Goal: Task Accomplishment & Management: Use online tool/utility

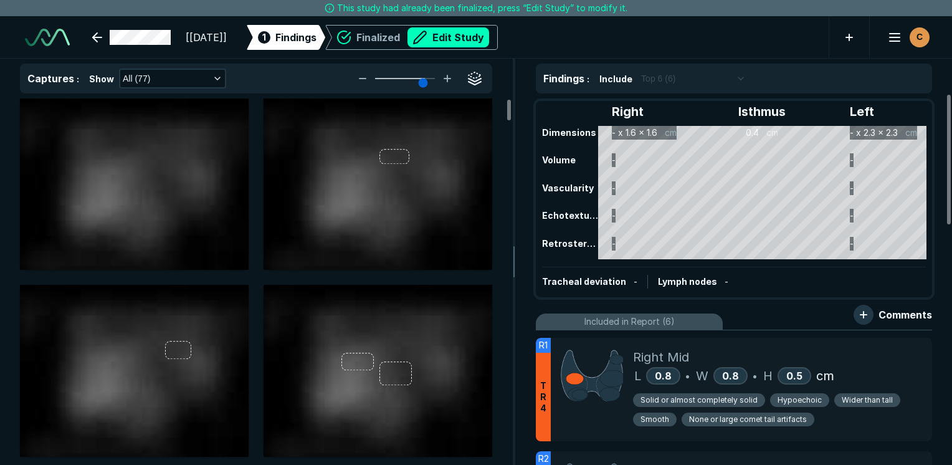
scroll to position [2448, 3376]
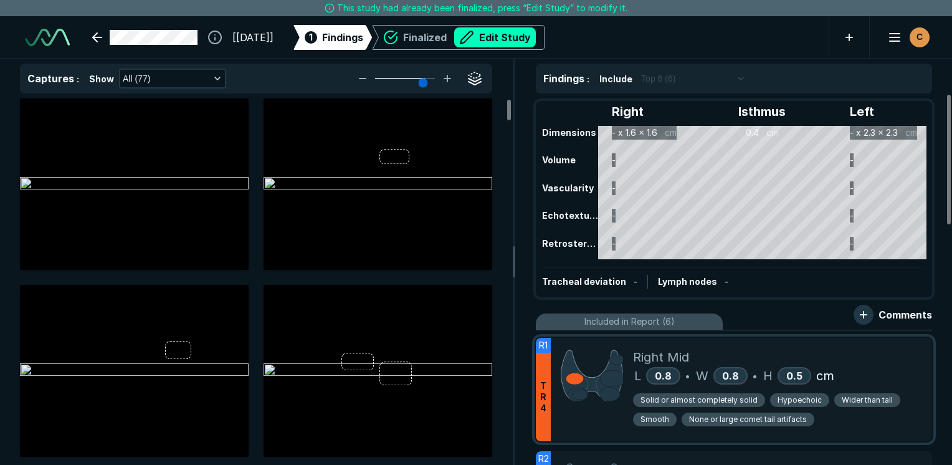
click at [888, 368] on div "L 0.8 • W 0.8 • H 0.5 cm" at bounding box center [777, 375] width 289 height 19
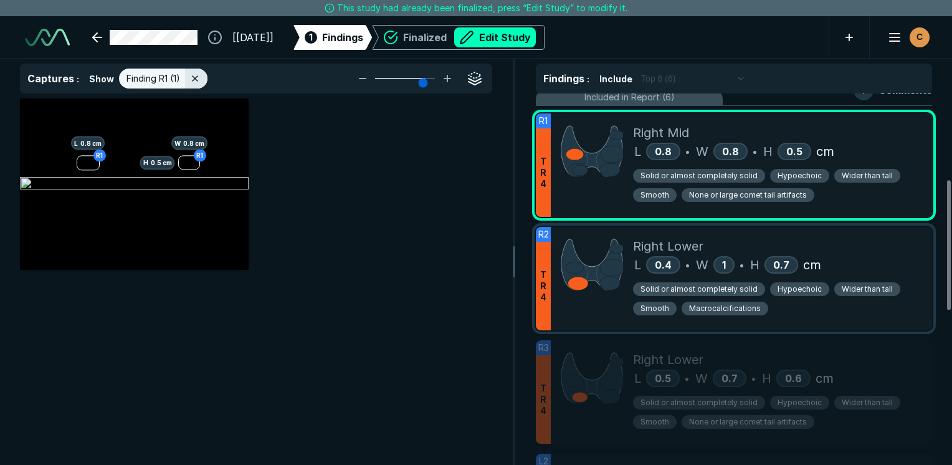
scroll to position [187, 0]
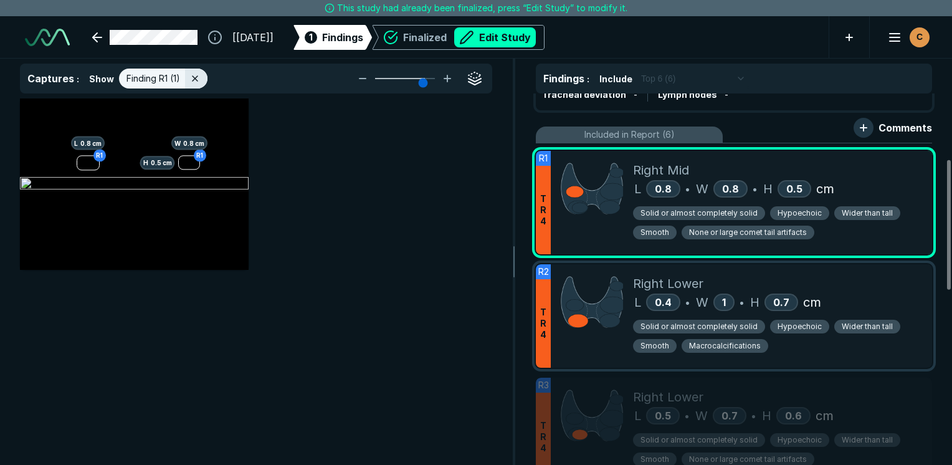
click at [666, 284] on span "Right Lower" at bounding box center [668, 283] width 70 height 19
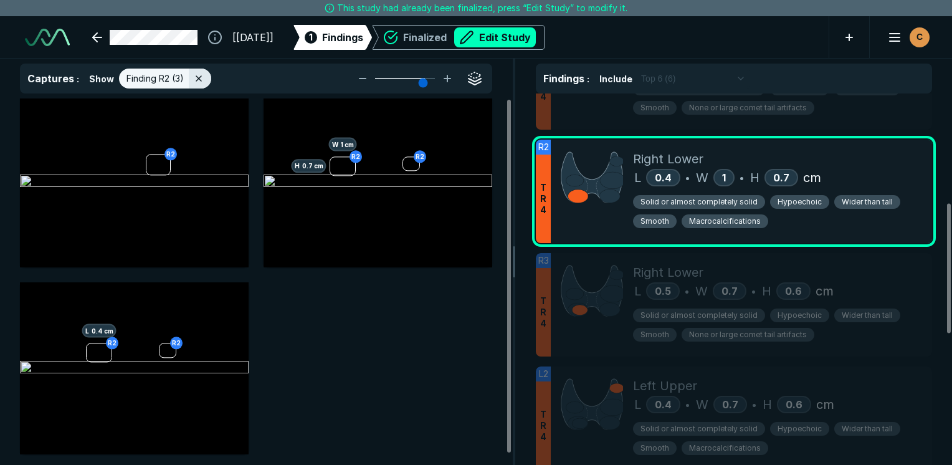
scroll to position [0, 0]
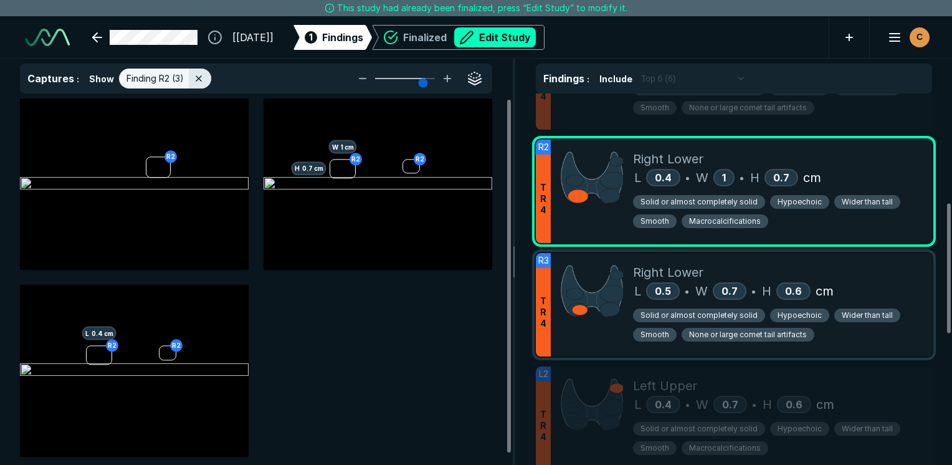
click at [879, 267] on div "Right Lower" at bounding box center [777, 272] width 289 height 19
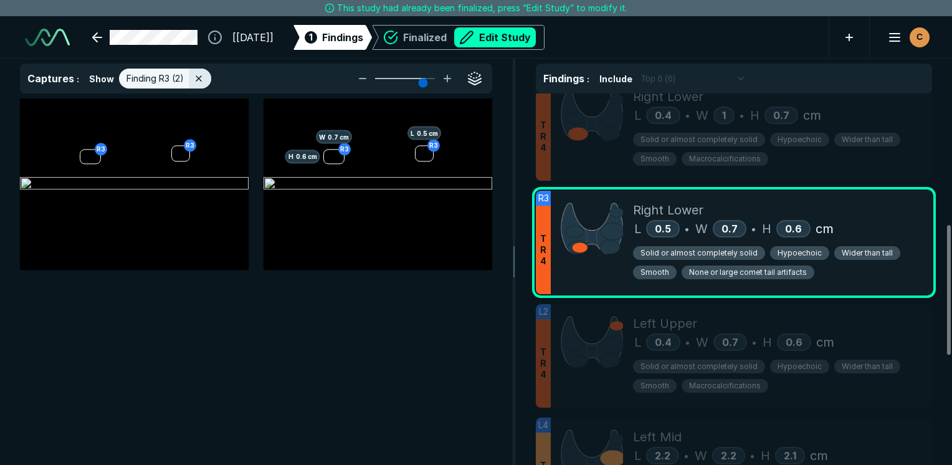
scroll to position [436, 0]
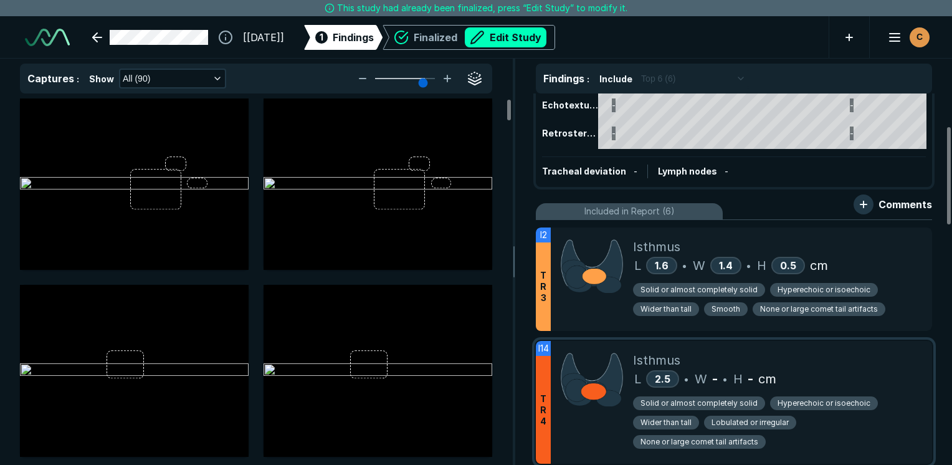
scroll to position [125, 0]
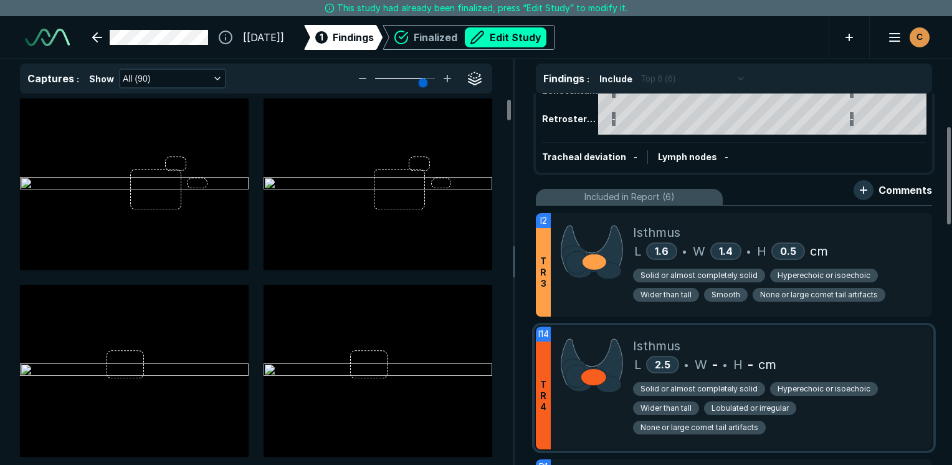
click at [866, 355] on div "L 2.5 • W - • H - cm" at bounding box center [777, 364] width 289 height 19
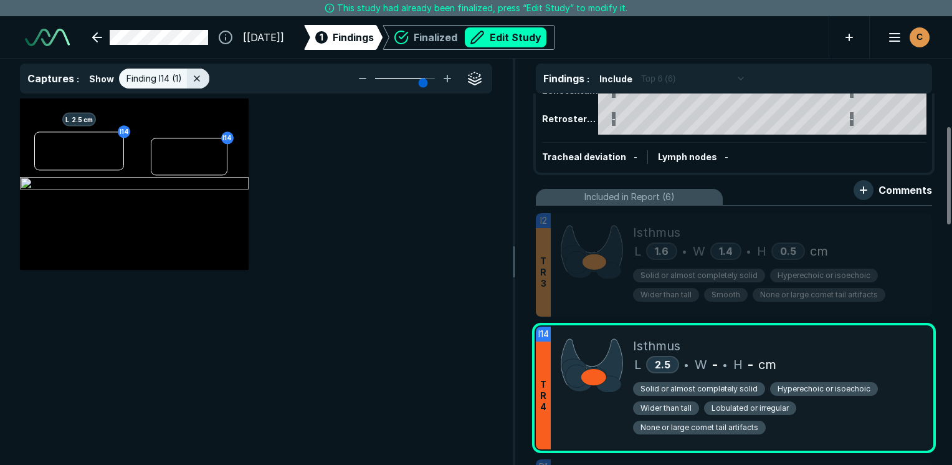
scroll to position [3116, 3708]
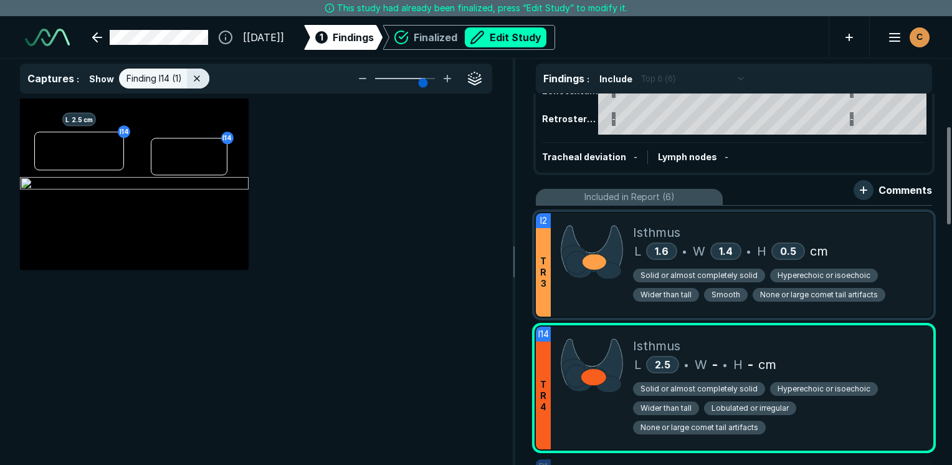
click at [908, 238] on div "Isthmus" at bounding box center [777, 232] width 289 height 19
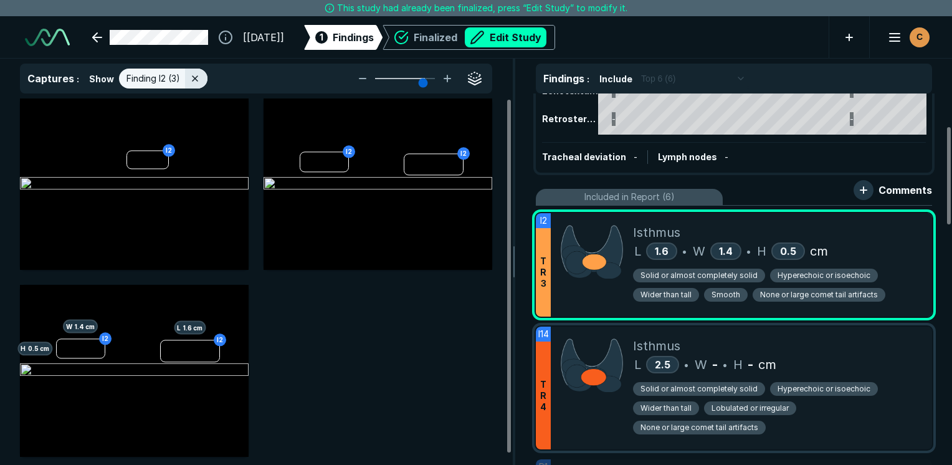
click at [904, 440] on div "Isthmus L 2.5 • W - • H - cm Solid or almost completely solid Hyperechoic or is…" at bounding box center [777, 388] width 289 height 123
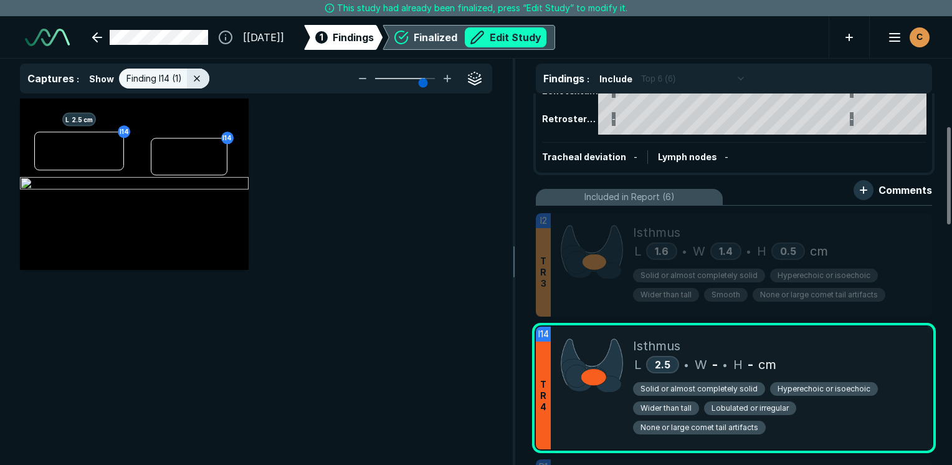
click at [547, 37] on button "Edit Study" at bounding box center [506, 37] width 82 height 20
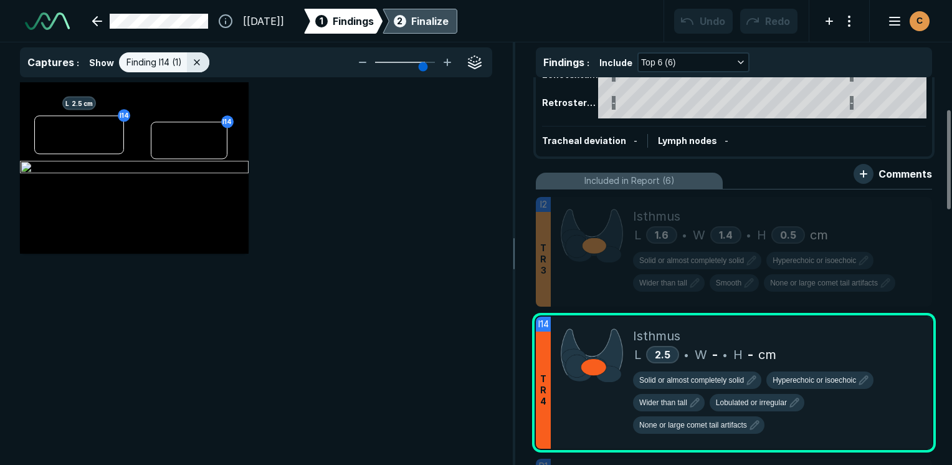
scroll to position [3477, 5887]
click at [843, 353] on div "L 2.5 • W - • H - cm" at bounding box center [777, 354] width 289 height 19
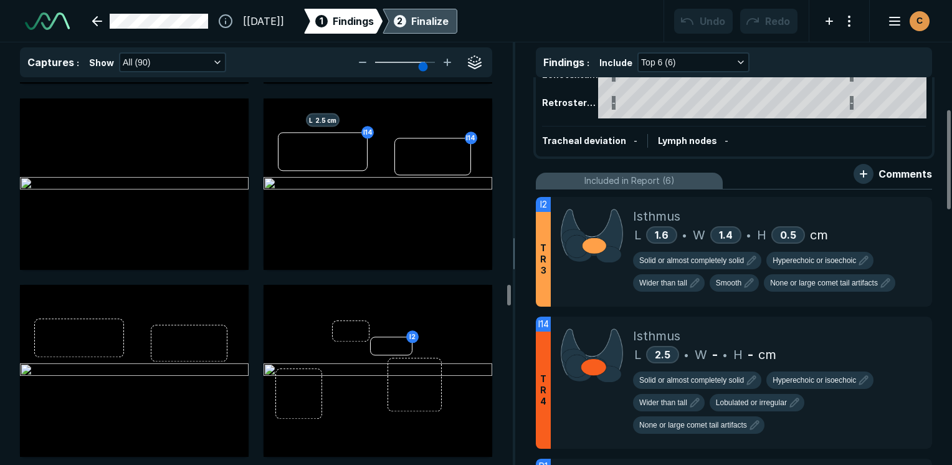
scroll to position [4488, 0]
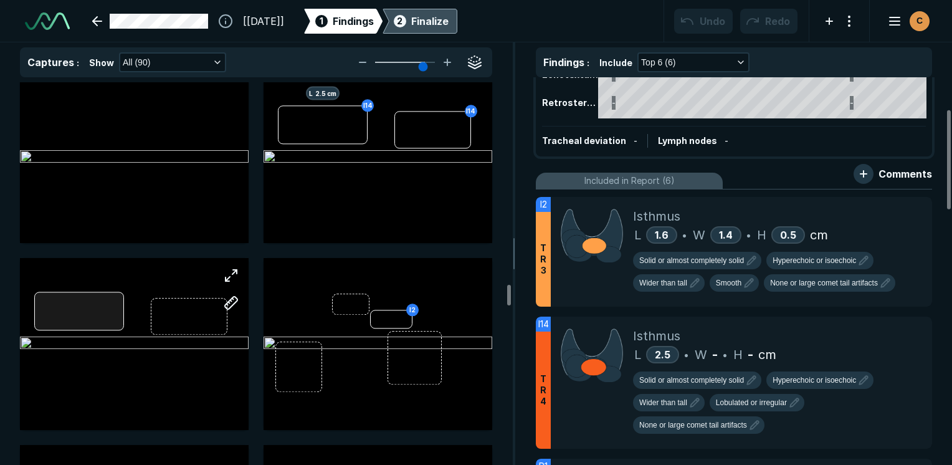
click at [56, 302] on div at bounding box center [134, 343] width 229 height 171
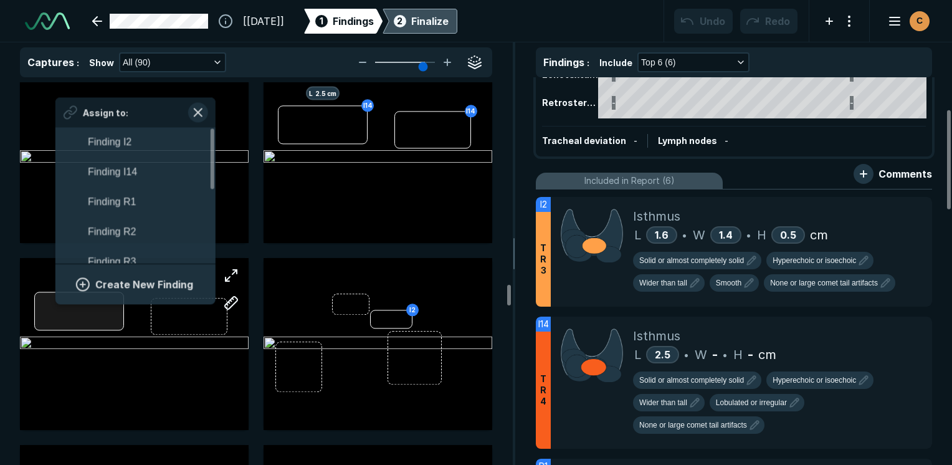
scroll to position [2187, 2311]
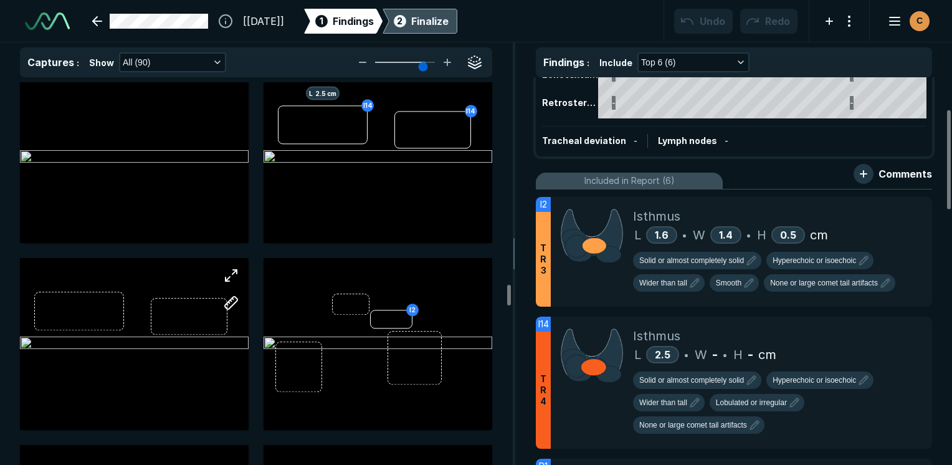
click at [126, 375] on div at bounding box center [134, 343] width 229 height 171
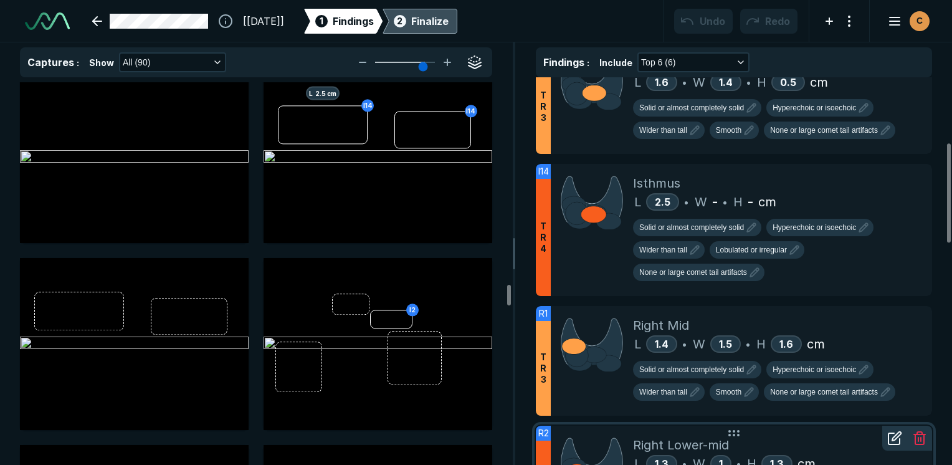
scroll to position [251, 0]
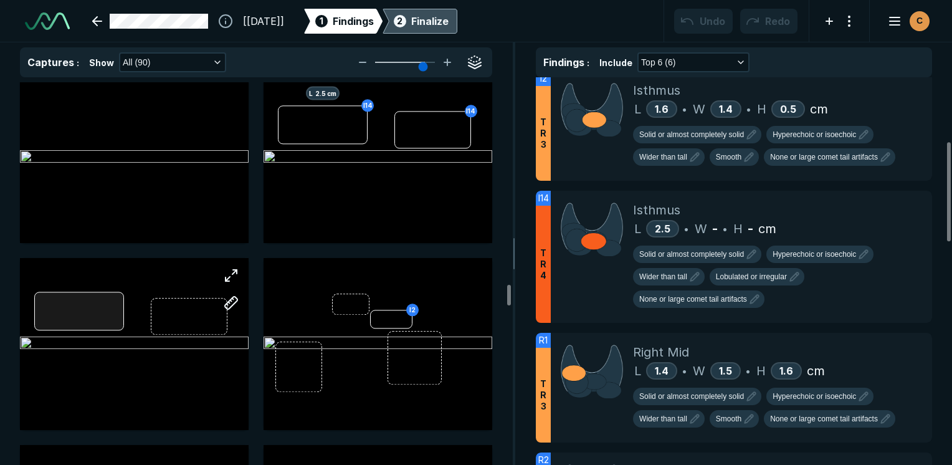
click at [54, 315] on div at bounding box center [134, 343] width 229 height 171
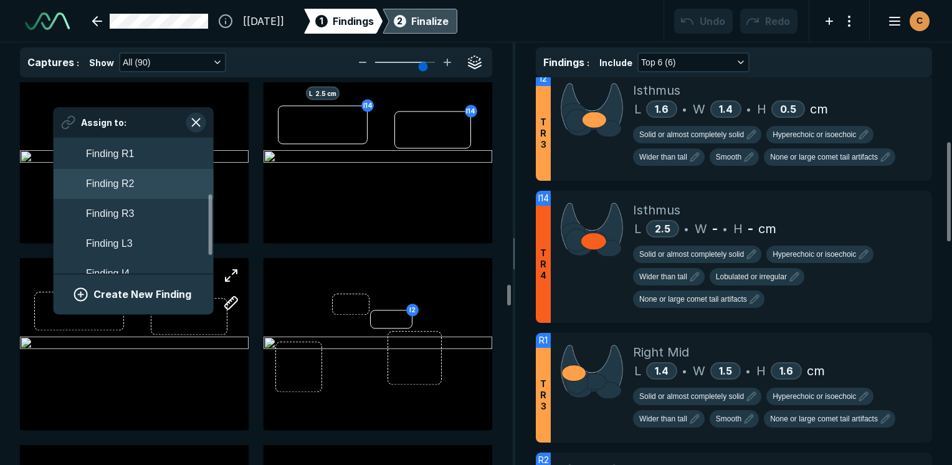
scroll to position [0, 0]
click at [155, 178] on button "Finding I14" at bounding box center [134, 183] width 160 height 30
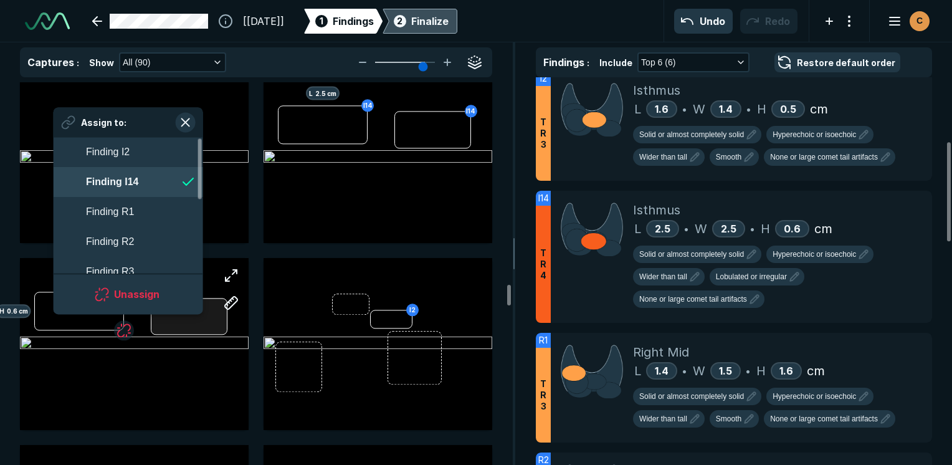
scroll to position [2187, 2274]
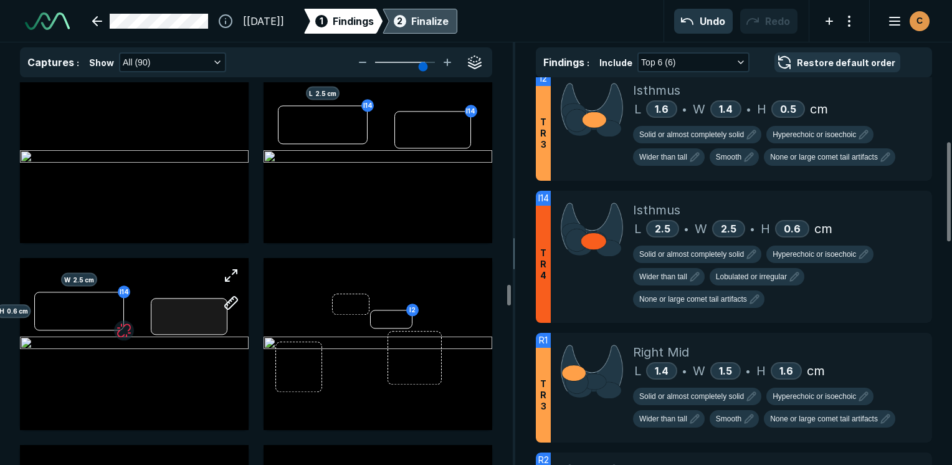
click at [187, 328] on div "I14 H 0.6 cm W 2.5 cm" at bounding box center [134, 343] width 229 height 171
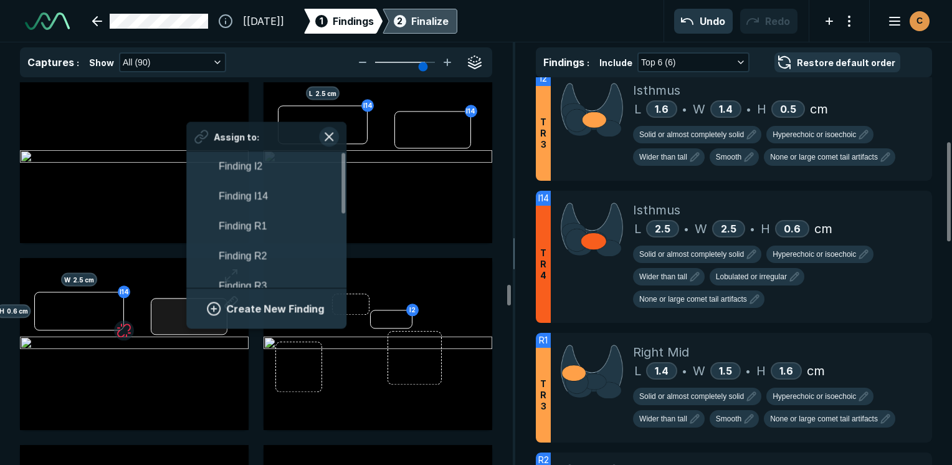
scroll to position [2187, 2311]
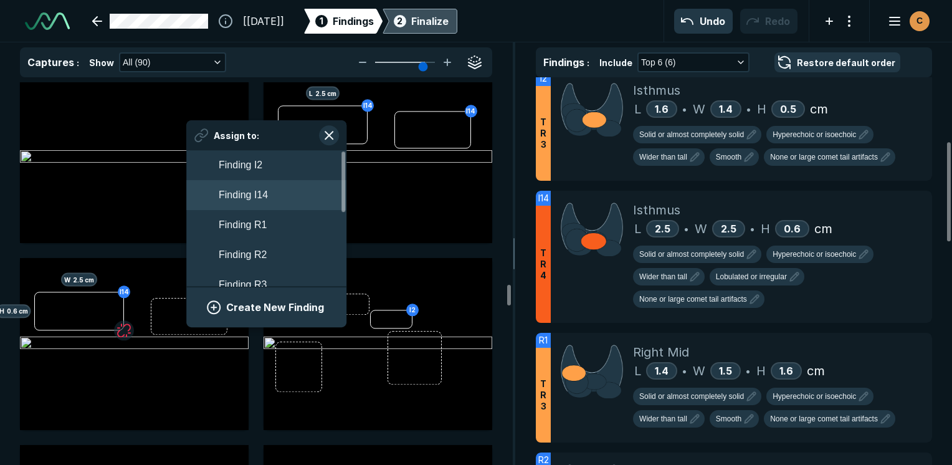
click at [269, 194] on button "Finding I14" at bounding box center [266, 196] width 160 height 30
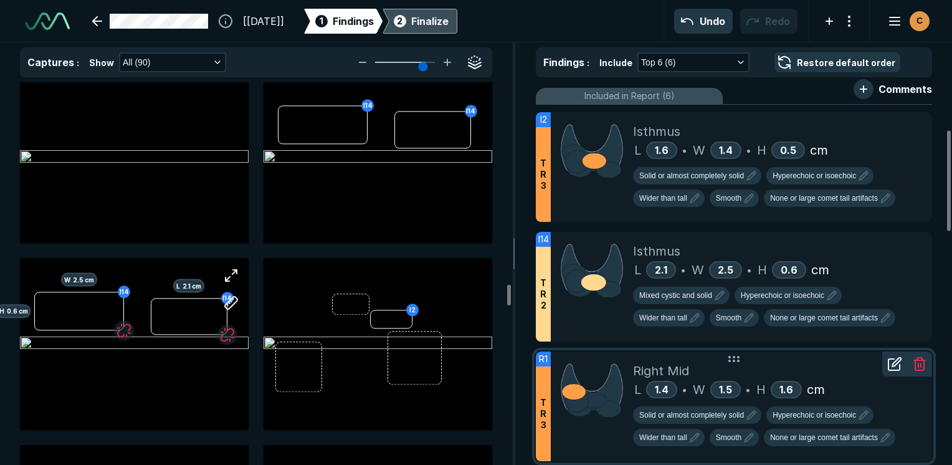
scroll to position [188, 0]
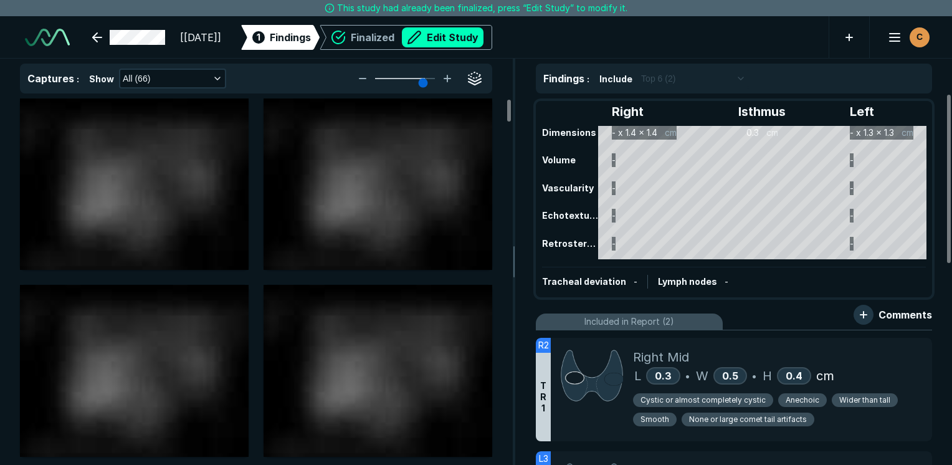
scroll to position [3405, 5887]
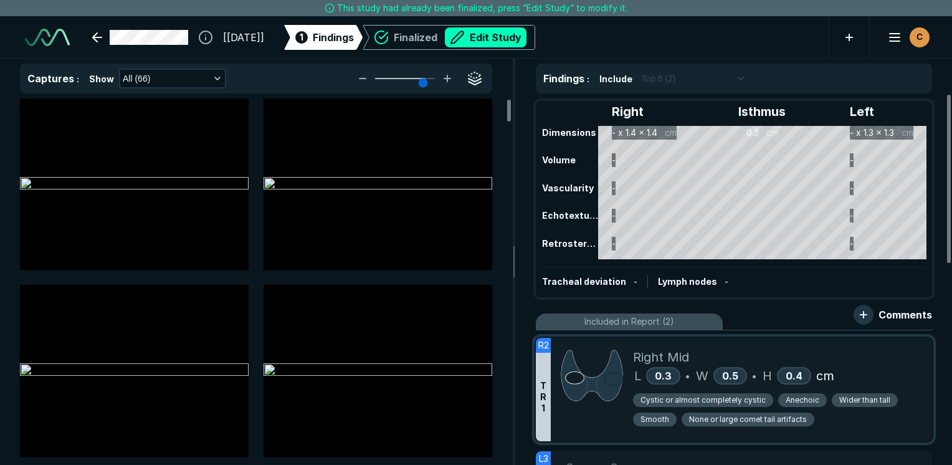
click at [873, 366] on div "L 0.3 • W 0.5 • H 0.4 cm" at bounding box center [777, 375] width 289 height 19
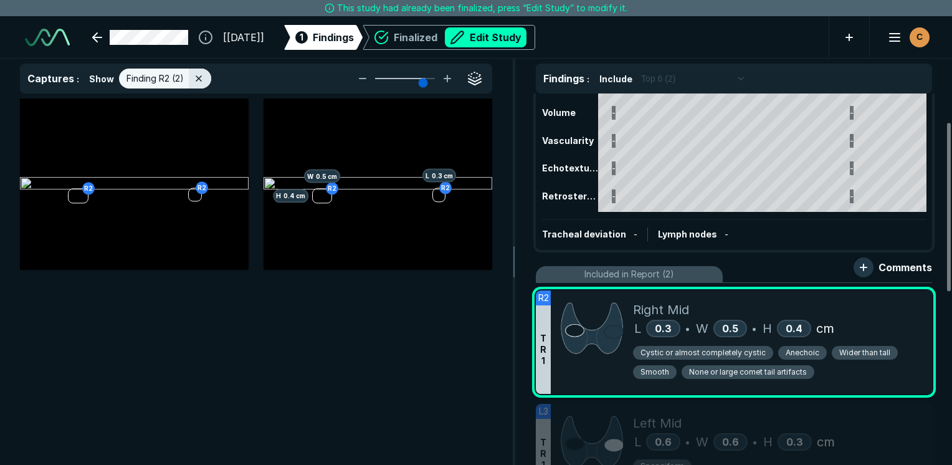
scroll to position [62, 0]
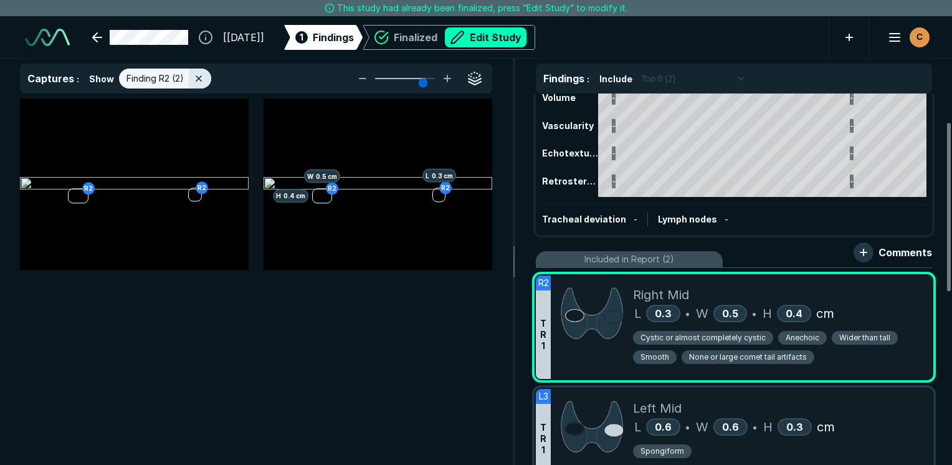
click at [856, 423] on div "L 0.6 • W 0.6 • H 0.3 cm" at bounding box center [777, 427] width 289 height 19
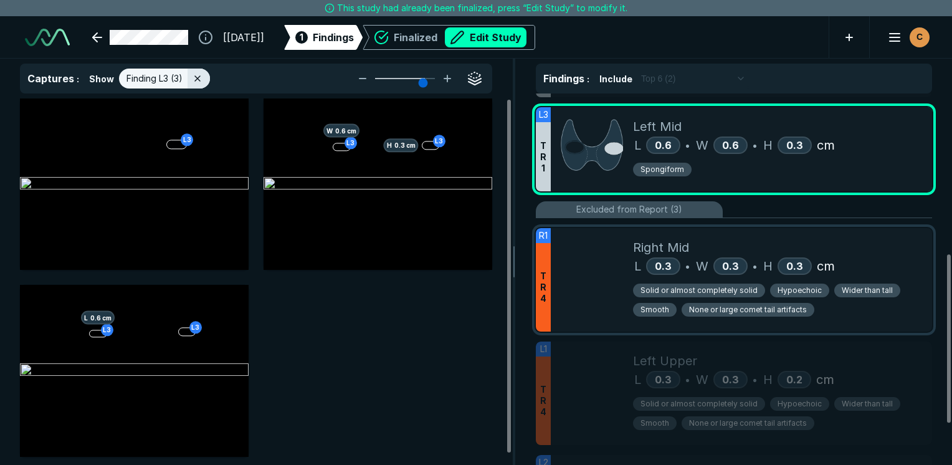
scroll to position [374, 0]
